Goal: Task Accomplishment & Management: Complete application form

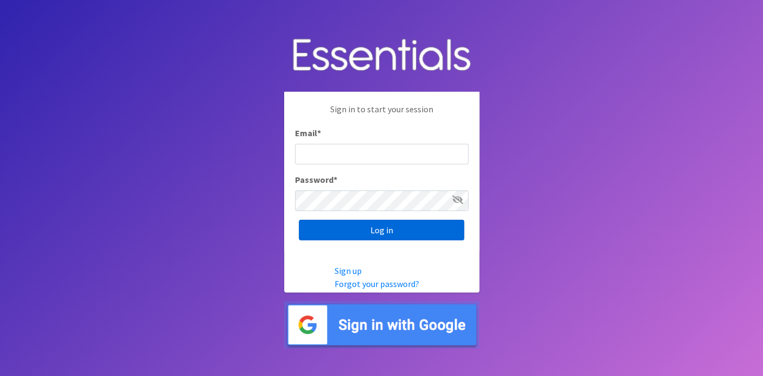
type input "[EMAIL_ADDRESS][DOMAIN_NAME]"
click at [343, 227] on input "Log in" at bounding box center [381, 230] width 165 height 21
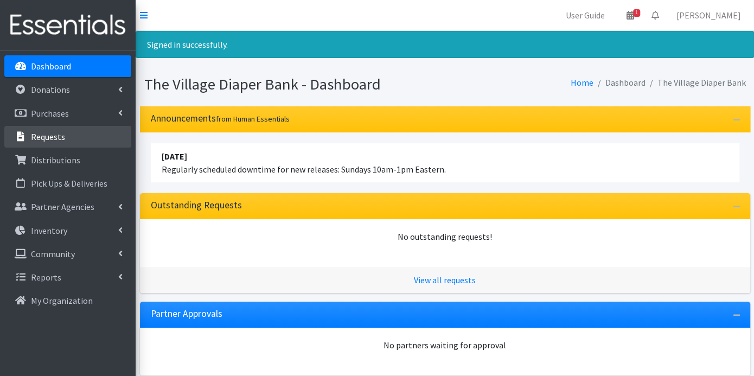
click at [59, 133] on p "Requests" at bounding box center [48, 136] width 34 height 11
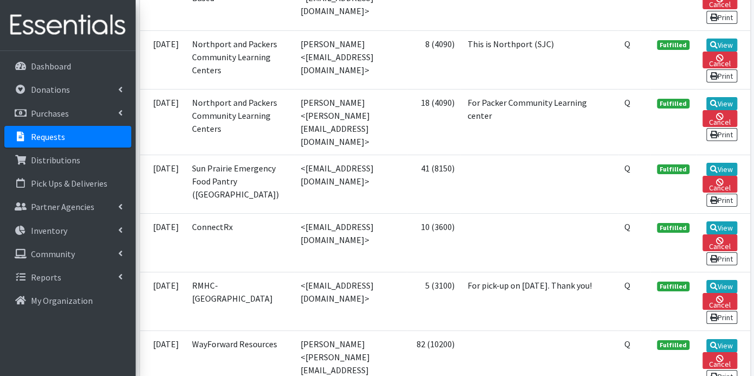
scroll to position [1989, 0]
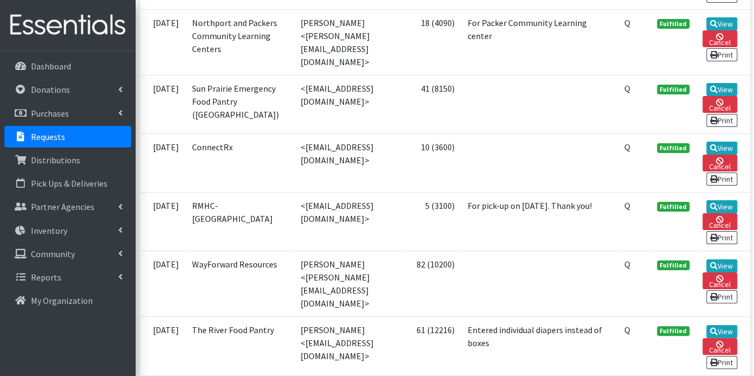
click at [68, 140] on link "Requests" at bounding box center [67, 137] width 127 height 22
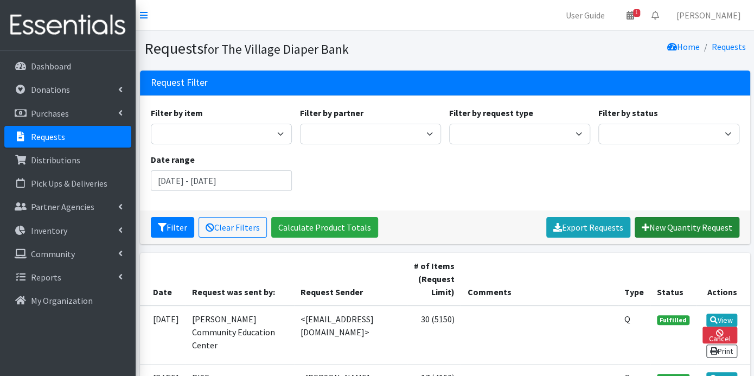
click at [678, 228] on link "New Quantity Request" at bounding box center [687, 227] width 105 height 21
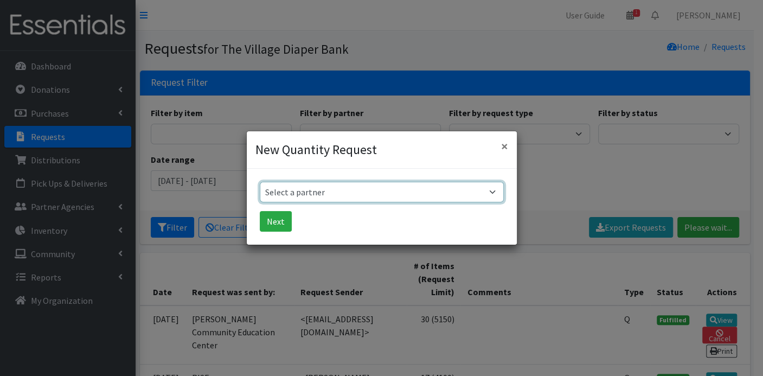
click at [494, 191] on select "Select a partner Atwood PEP Badger Prairie Needs Network ConnectRx Culturally R…" at bounding box center [382, 192] width 244 height 21
select select "3921"
click at [260, 182] on select "Select a partner Atwood PEP Badger Prairie Needs Network ConnectRx Culturally R…" at bounding box center [382, 192] width 244 height 21
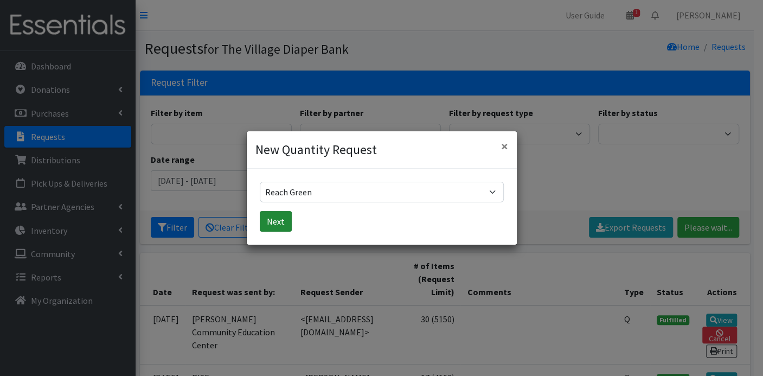
click at [270, 221] on button "Next" at bounding box center [276, 221] width 32 height 21
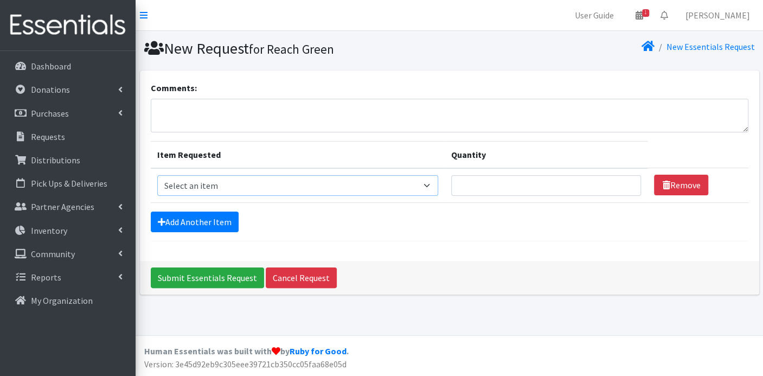
click at [434, 182] on select "Select an item Box - 2T-3T Pull-ups [200 Pull-ups/8 Packs] Box - 3T-4T Pull-ups…" at bounding box center [297, 185] width 281 height 21
select select "9795"
click at [157, 175] on select "Select an item Box - 2T-3T Pull-ups [200 Pull-ups/8 Packs] Box - 3T-4T Pull-ups…" at bounding box center [297, 185] width 281 height 21
click at [595, 187] on input "Quantity" at bounding box center [546, 185] width 190 height 21
type input "100"
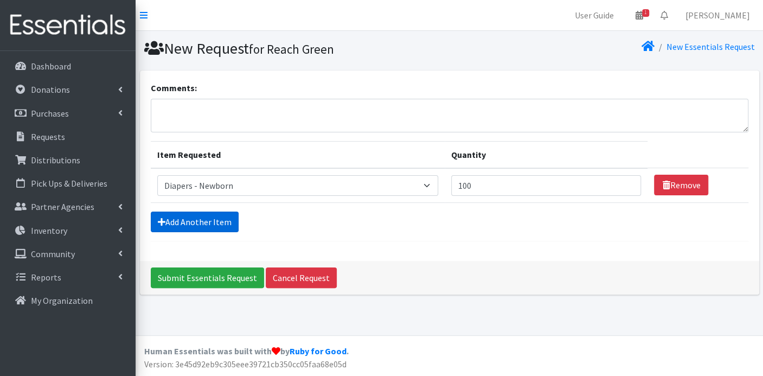
click at [185, 220] on link "Add Another Item" at bounding box center [195, 222] width 88 height 21
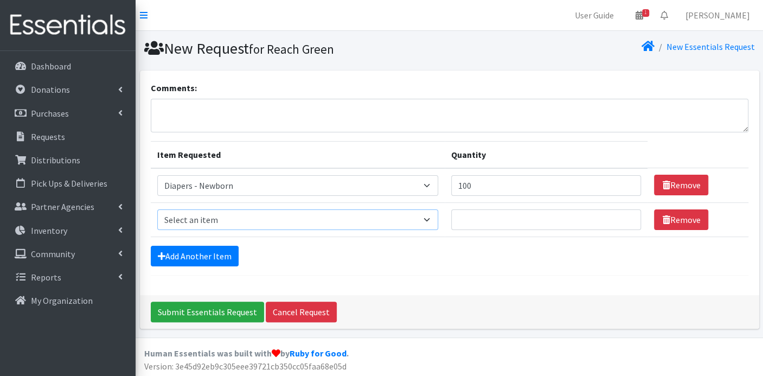
click at [429, 218] on select "Select an item Box - 2T-3T Pull-ups [200 Pull-ups/8 Packs] Box - 3T-4T Pull-ups…" at bounding box center [297, 219] width 281 height 21
select select "9797"
click at [157, 209] on select "Select an item Box - 2T-3T Pull-ups [200 Pull-ups/8 Packs] Box - 3T-4T Pull-ups…" at bounding box center [297, 219] width 281 height 21
click at [582, 225] on input "Quantity" at bounding box center [546, 219] width 190 height 21
type input "300"
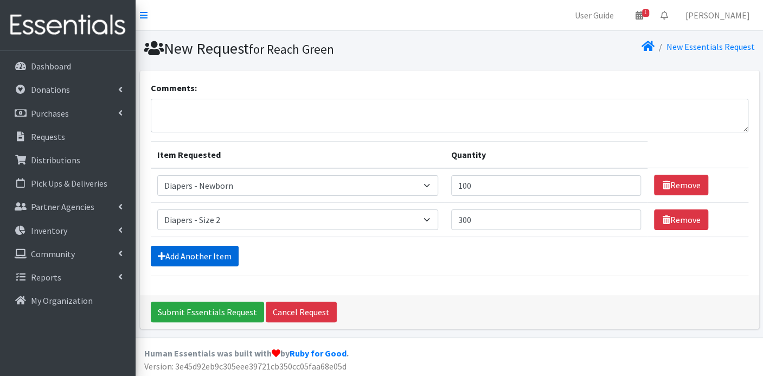
click at [224, 254] on link "Add Another Item" at bounding box center [195, 256] width 88 height 21
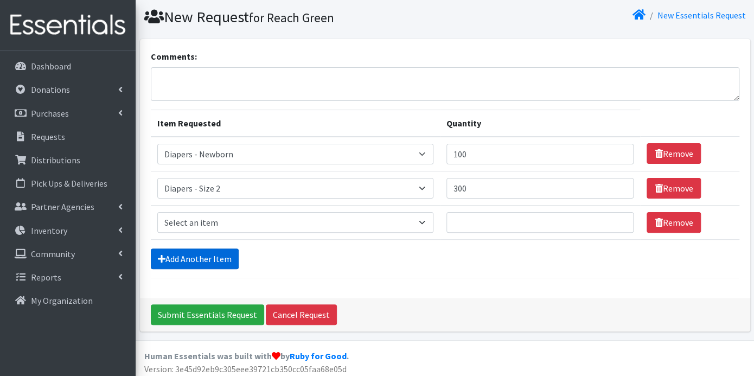
scroll to position [34, 0]
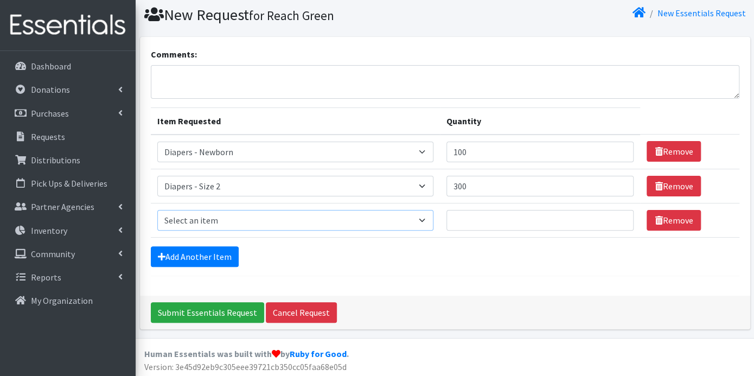
click at [426, 216] on select "Select an item Box - 2T-3T Pull-ups [200 Pull-ups/8 Packs] Box - 3T-4T Pull-ups…" at bounding box center [295, 220] width 277 height 21
select select "9803"
click at [157, 210] on select "Select an item Box - 2T-3T Pull-ups [200 Pull-ups/8 Packs] Box - 3T-4T Pull-ups…" at bounding box center [295, 220] width 277 height 21
click at [481, 220] on input "Quantity" at bounding box center [539, 220] width 187 height 21
type input "400"
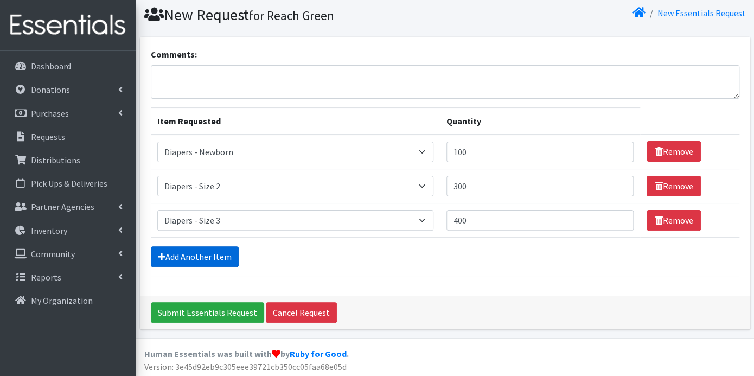
click at [200, 253] on link "Add Another Item" at bounding box center [195, 256] width 88 height 21
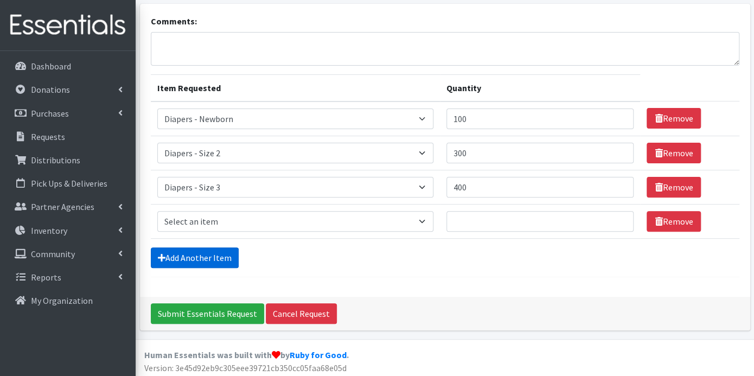
scroll to position [68, 0]
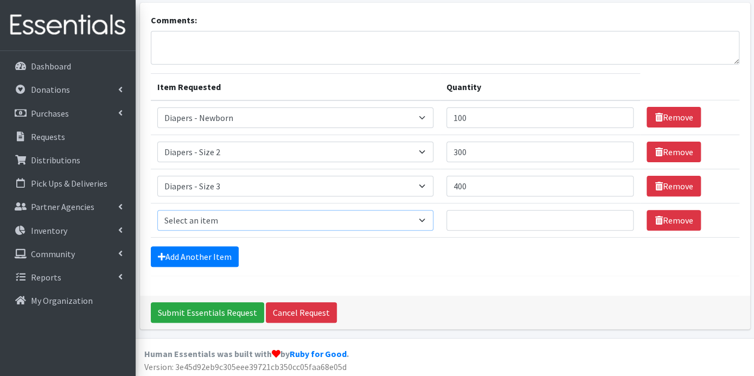
click at [218, 216] on select "Select an item Box - 2T-3T Pull-ups [200 Pull-ups/8 Packs] Box - 3T-4T Pull-ups…" at bounding box center [295, 220] width 277 height 21
select select "9799"
click at [157, 210] on select "Select an item Box - 2T-3T Pull-ups [200 Pull-ups/8 Packs] Box - 3T-4T Pull-ups…" at bounding box center [295, 220] width 277 height 21
click at [489, 221] on input "Quantity" at bounding box center [539, 220] width 187 height 21
type input "600"
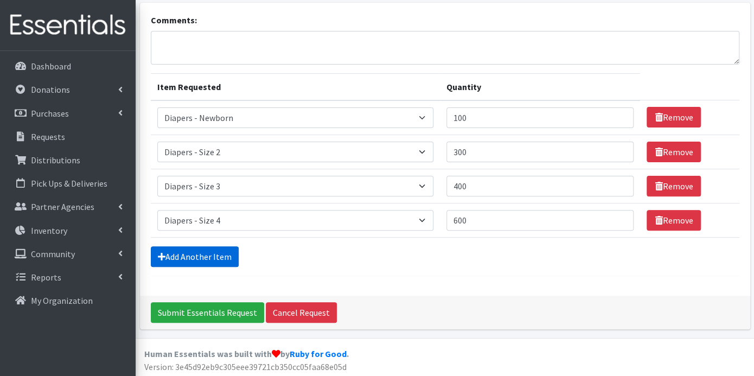
click at [201, 252] on link "Add Another Item" at bounding box center [195, 256] width 88 height 21
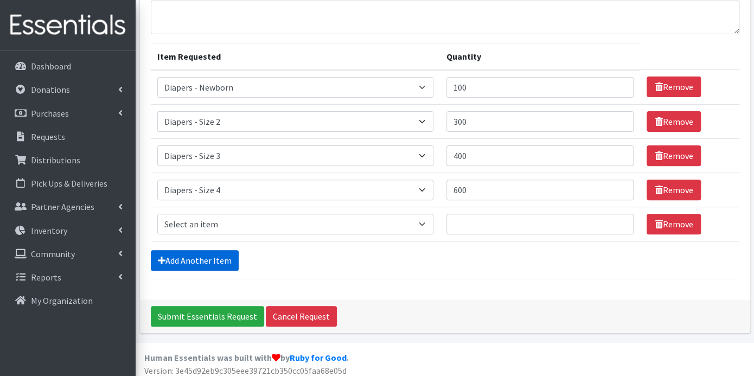
scroll to position [102, 0]
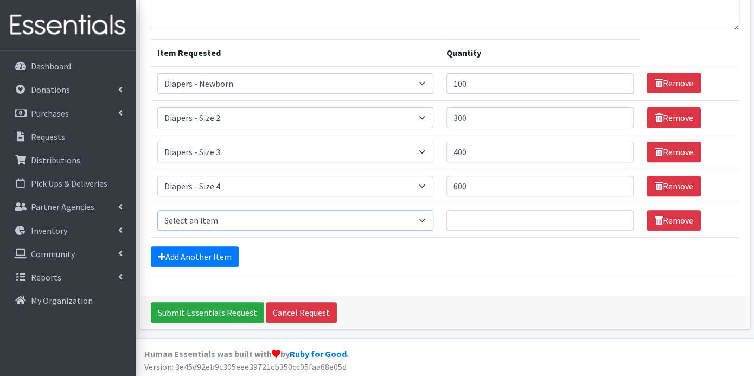
click at [427, 218] on select "Select an item Box - 2T-3T Pull-ups [200 Pull-ups/8 Packs] Box - 3T-4T Pull-ups…" at bounding box center [295, 220] width 277 height 21
select select "9802"
click at [157, 210] on select "Select an item Box - 2T-3T Pull-ups [200 Pull-ups/8 Packs] Box - 3T-4T Pull-ups…" at bounding box center [295, 220] width 277 height 21
click at [467, 215] on input "Quantity" at bounding box center [539, 220] width 187 height 21
type input "700"
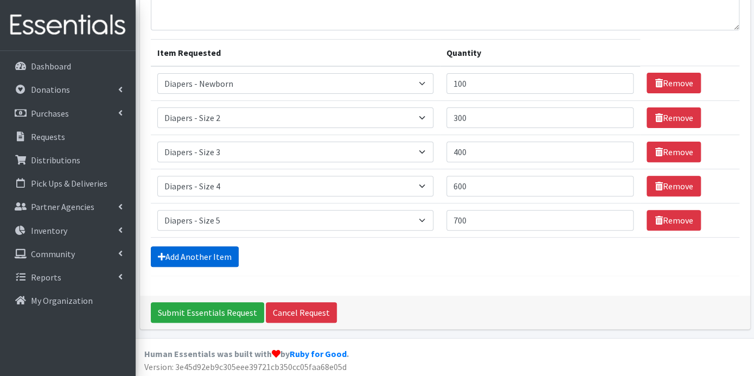
click at [222, 259] on link "Add Another Item" at bounding box center [195, 256] width 88 height 21
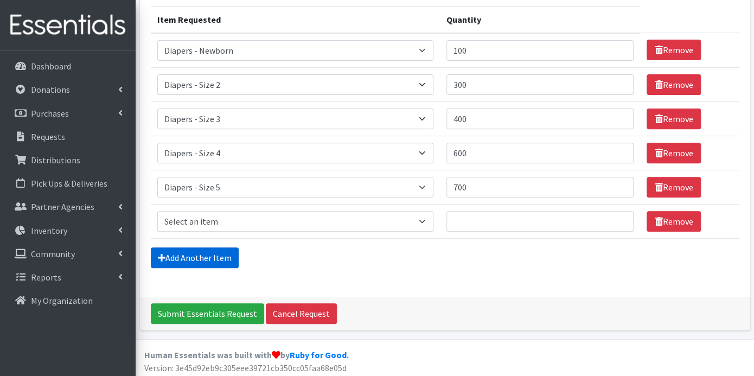
scroll to position [136, 0]
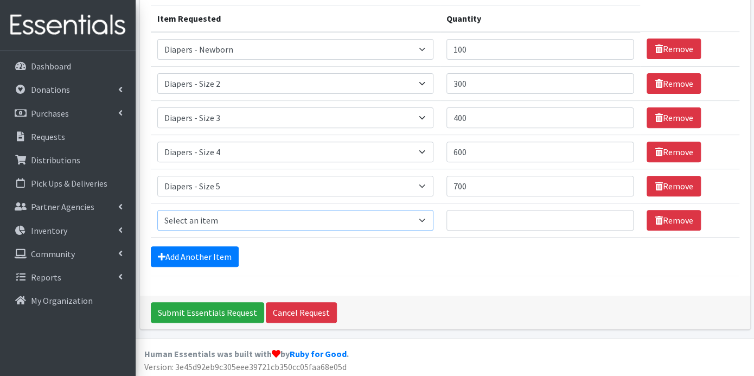
click at [428, 215] on select "Select an item Box - 2T-3T Pull-ups [200 Pull-ups/8 Packs] Box - 3T-4T Pull-ups…" at bounding box center [295, 220] width 277 height 21
select select "9800"
click at [157, 210] on select "Select an item Box - 2T-3T Pull-ups [200 Pull-ups/8 Packs] Box - 3T-4T Pull-ups…" at bounding box center [295, 220] width 277 height 21
click at [484, 218] on input "Quantity" at bounding box center [539, 220] width 187 height 21
type input "500"
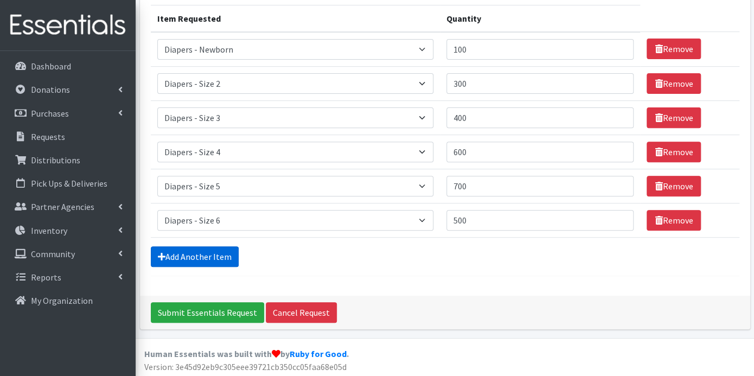
click at [181, 252] on link "Add Another Item" at bounding box center [195, 256] width 88 height 21
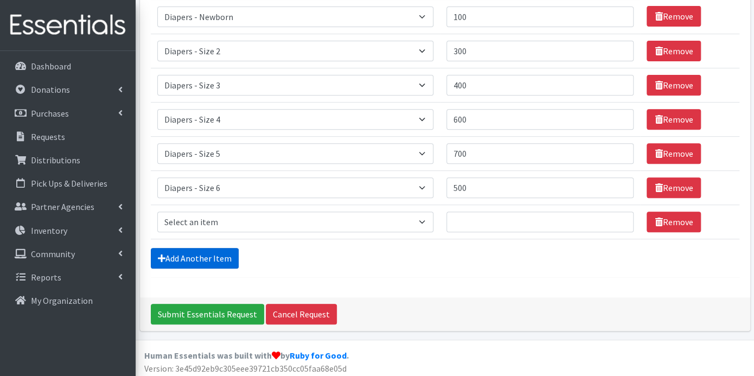
scroll to position [170, 0]
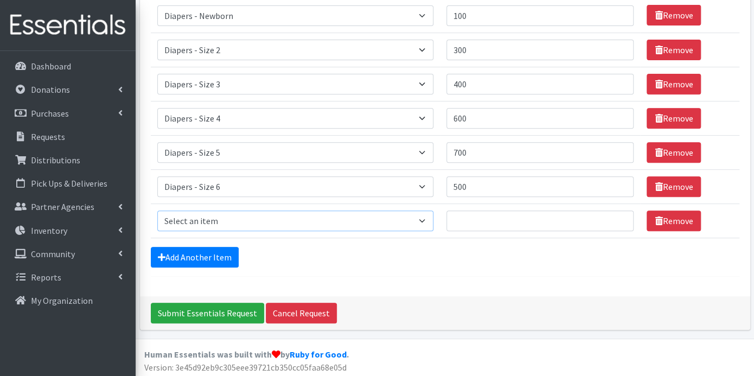
click at [429, 216] on select "Select an item Box - 2T-3T Pull-ups [200 Pull-ups/8 Packs] Box - 3T-4T Pull-ups…" at bounding box center [295, 220] width 277 height 21
select select "12545"
click at [157, 210] on select "Select an item Box - 2T-3T Pull-ups [200 Pull-ups/8 Packs] Box - 3T-4T Pull-ups…" at bounding box center [295, 220] width 277 height 21
click at [469, 222] on input "Quantity" at bounding box center [539, 220] width 187 height 21
type input "250"
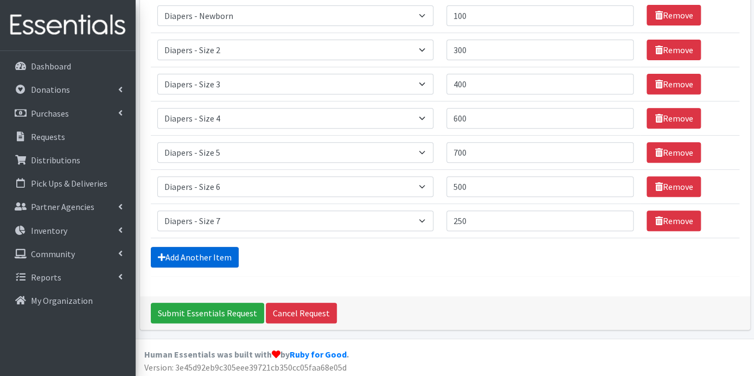
click at [228, 258] on link "Add Another Item" at bounding box center [195, 257] width 88 height 21
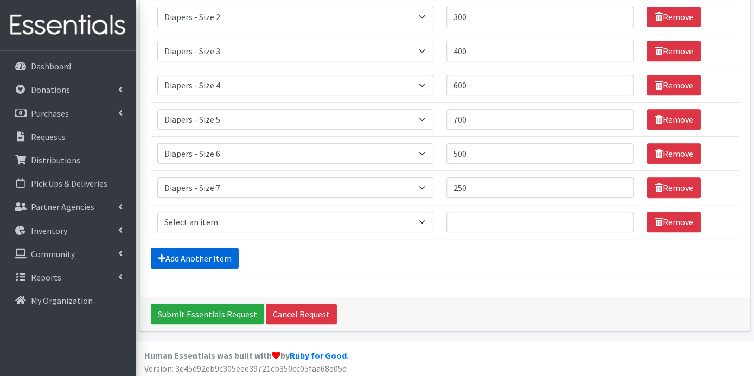
scroll to position [204, 0]
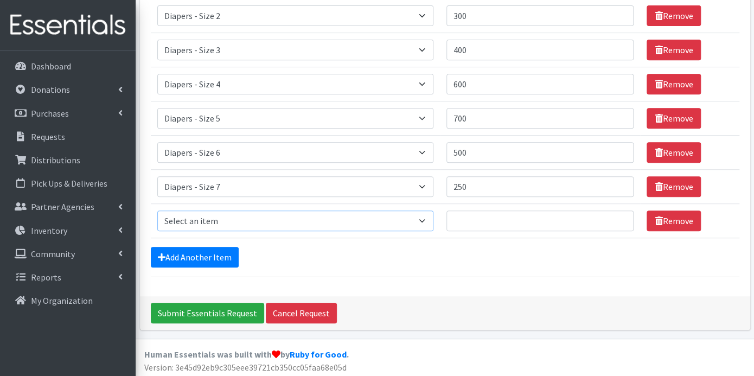
click at [426, 218] on select "Select an item Box - 2T-3T Pull-ups [200 Pull-ups/8 Packs] Box - 3T-4T Pull-ups…" at bounding box center [295, 220] width 277 height 21
select select "9787"
click at [157, 210] on select "Select an item Box - 2T-3T Pull-ups [200 Pull-ups/8 Packs] Box - 3T-4T Pull-ups…" at bounding box center [295, 220] width 277 height 21
click at [476, 215] on input "Quantity" at bounding box center [539, 220] width 187 height 21
type input "300"
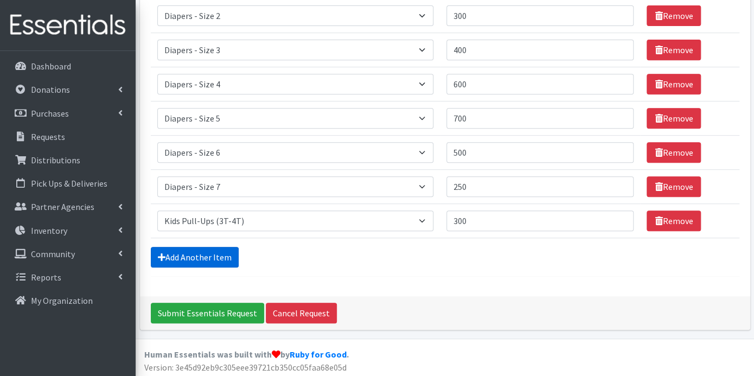
click at [221, 248] on link "Add Another Item" at bounding box center [195, 257] width 88 height 21
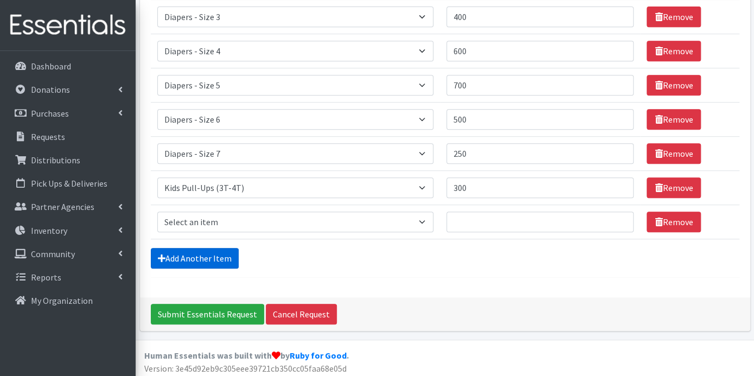
scroll to position [238, 0]
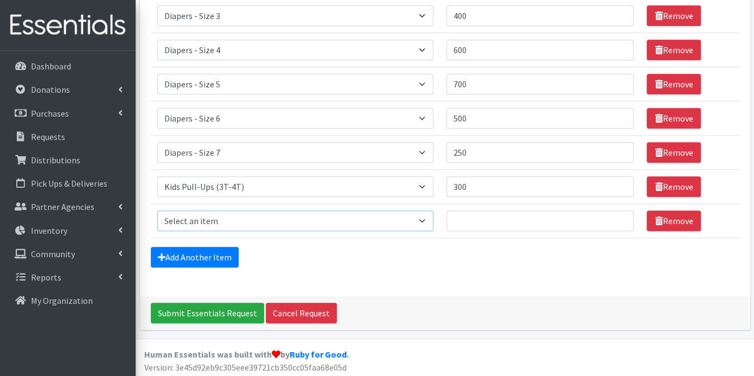
click at [427, 217] on select "Select an item Box - 2T-3T Pull-ups [200 Pull-ups/8 Packs] Box - 3T-4T Pull-ups…" at bounding box center [295, 220] width 277 height 21
select select "9789"
click at [157, 210] on select "Select an item Box - 2T-3T Pull-ups [200 Pull-ups/8 Packs] Box - 3T-4T Pull-ups…" at bounding box center [295, 220] width 277 height 21
click at [478, 218] on input "Quantity" at bounding box center [539, 220] width 187 height 21
type input "50"
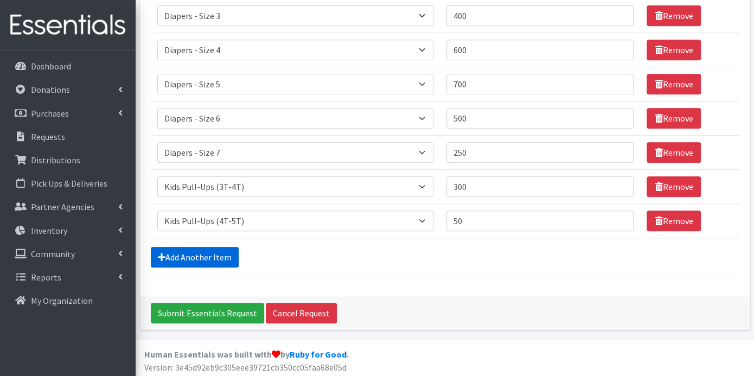
click at [182, 248] on link "Add Another Item" at bounding box center [195, 257] width 88 height 21
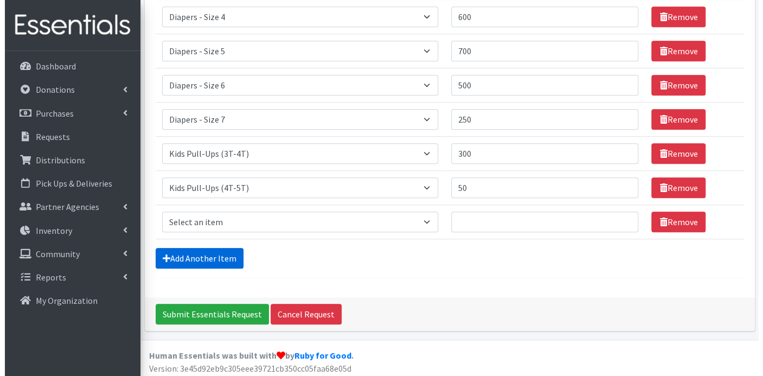
scroll to position [272, 0]
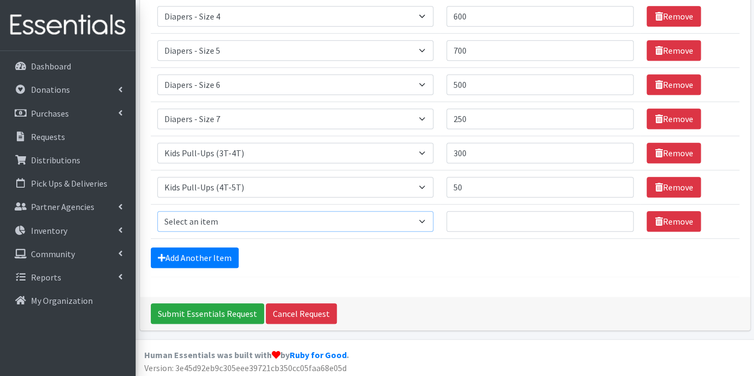
click at [424, 218] on select "Select an item Box - 2T-3T Pull-ups [200 Pull-ups/8 Packs] Box - 3T-4T Pull-ups…" at bounding box center [295, 221] width 277 height 21
select select "9774"
click at [157, 211] on select "Select an item Box - 2T-3T Pull-ups [200 Pull-ups/8 Packs] Box - 3T-4T Pull-ups…" at bounding box center [295, 221] width 277 height 21
click at [501, 219] on input "Quantity" at bounding box center [539, 221] width 187 height 21
type input "32"
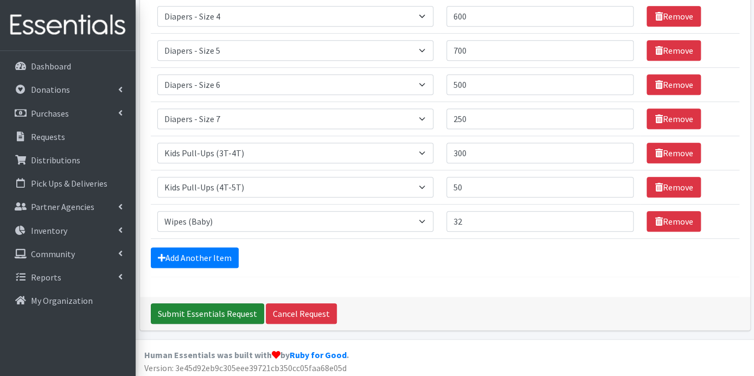
click at [224, 308] on input "Submit Essentials Request" at bounding box center [207, 313] width 113 height 21
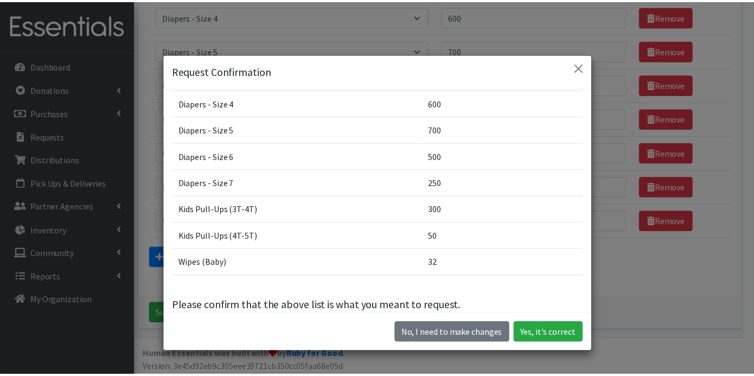
scroll to position [130, 0]
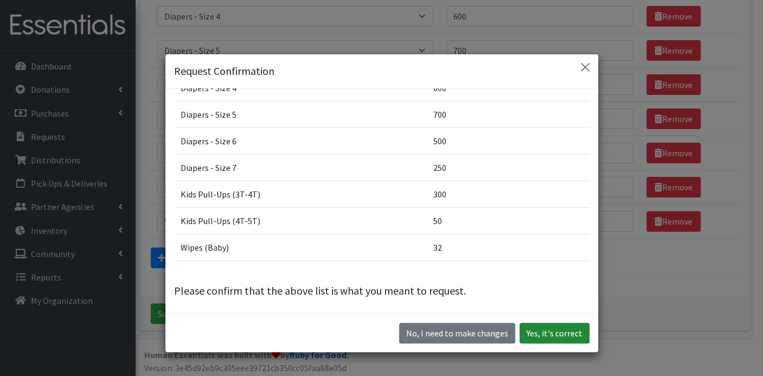
click at [571, 335] on button "Yes, it's correct" at bounding box center [555, 333] width 70 height 21
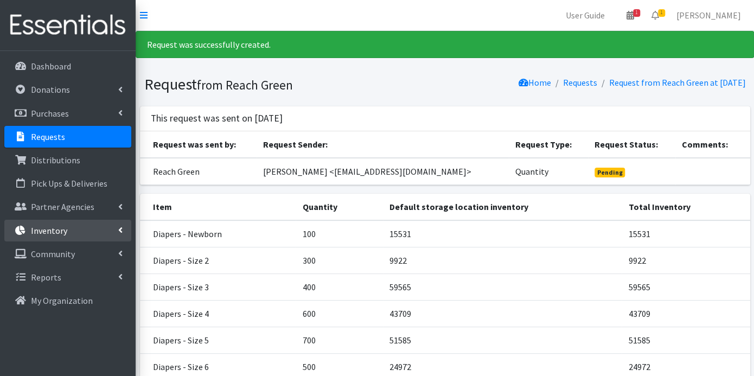
click at [48, 227] on p "Inventory" at bounding box center [49, 230] width 36 height 11
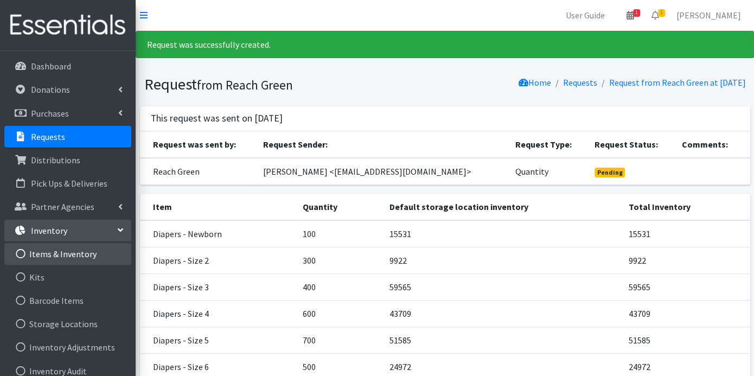
click at [59, 256] on link "Items & Inventory" at bounding box center [67, 254] width 127 height 22
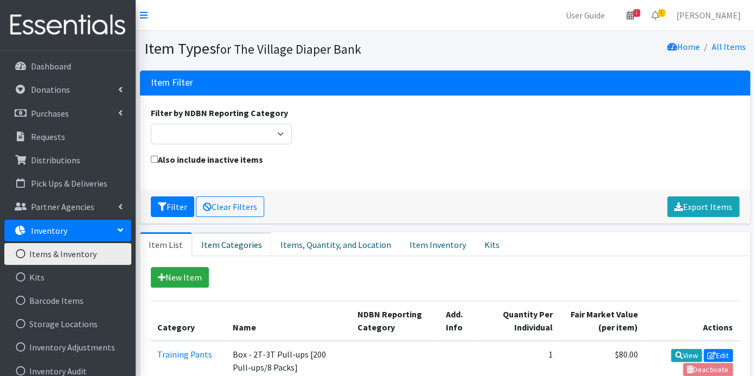
click at [238, 246] on link "Item Categories" at bounding box center [231, 244] width 79 height 24
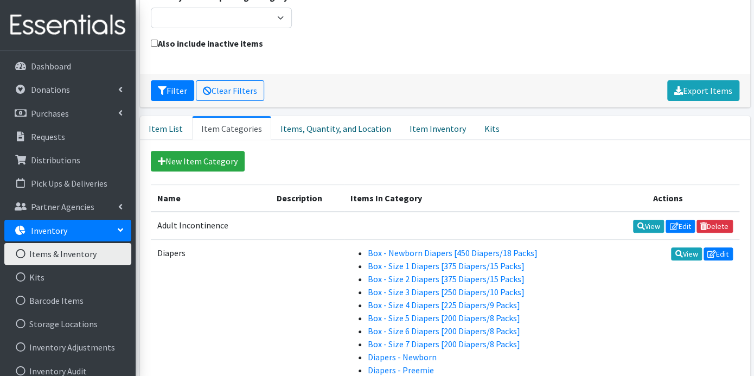
scroll to position [120, 0]
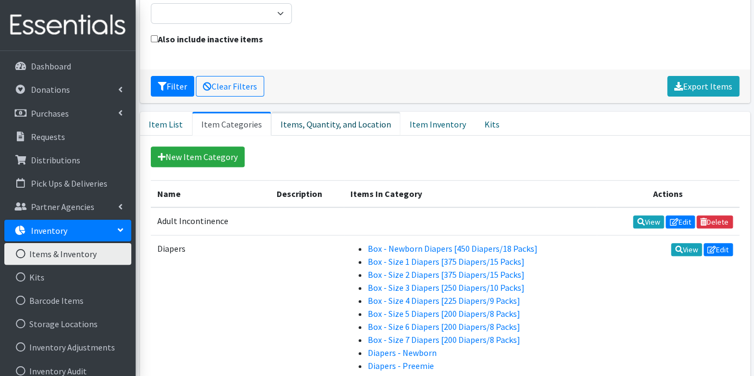
click at [347, 113] on link "Items, Quantity, and Location" at bounding box center [335, 124] width 129 height 24
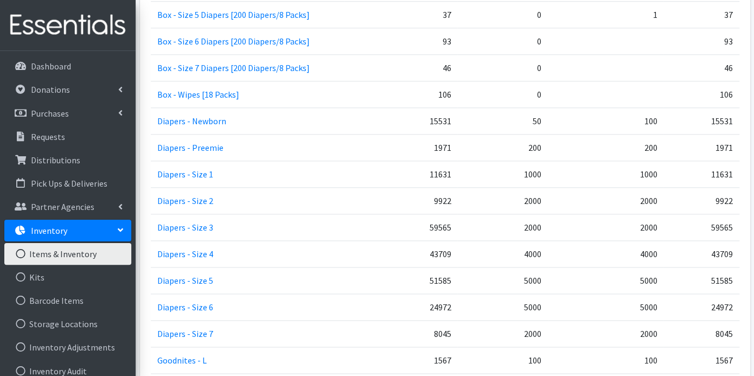
scroll to position [303, 0]
